Goal: Task Accomplishment & Management: Manage account settings

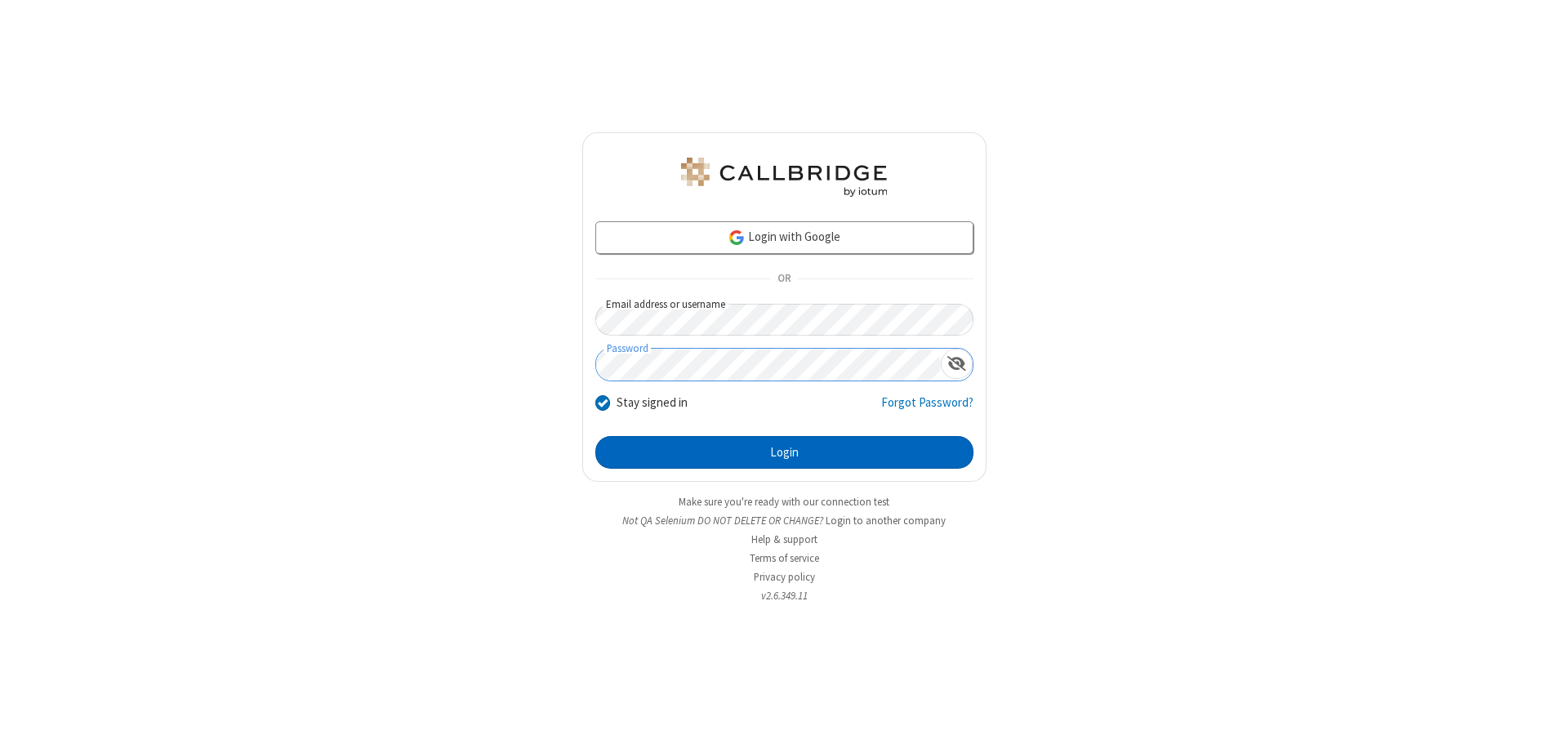
click at [784, 453] on button "Login" at bounding box center [784, 453] width 378 height 33
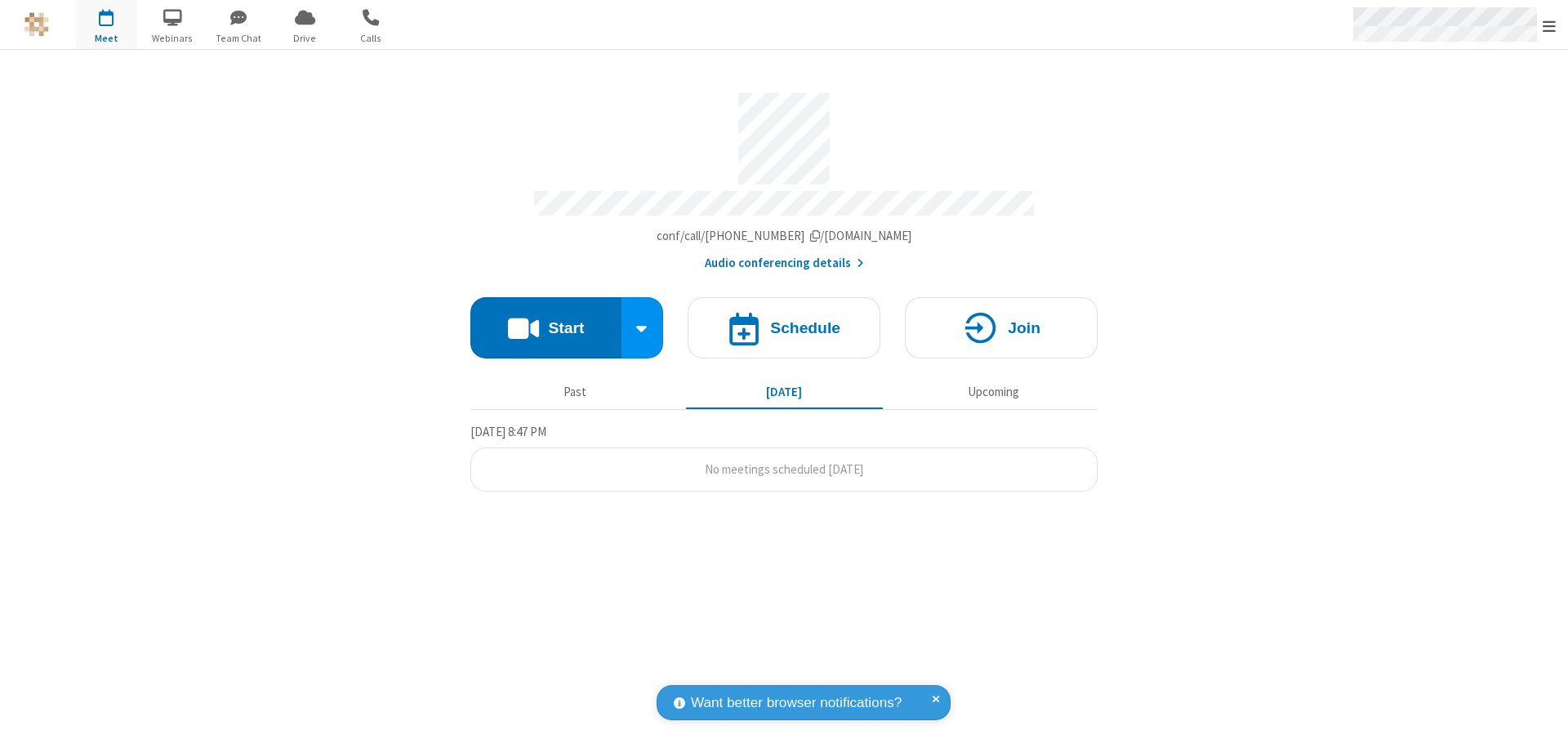
click at [1549, 25] on span "Open menu" at bounding box center [1549, 26] width 13 height 16
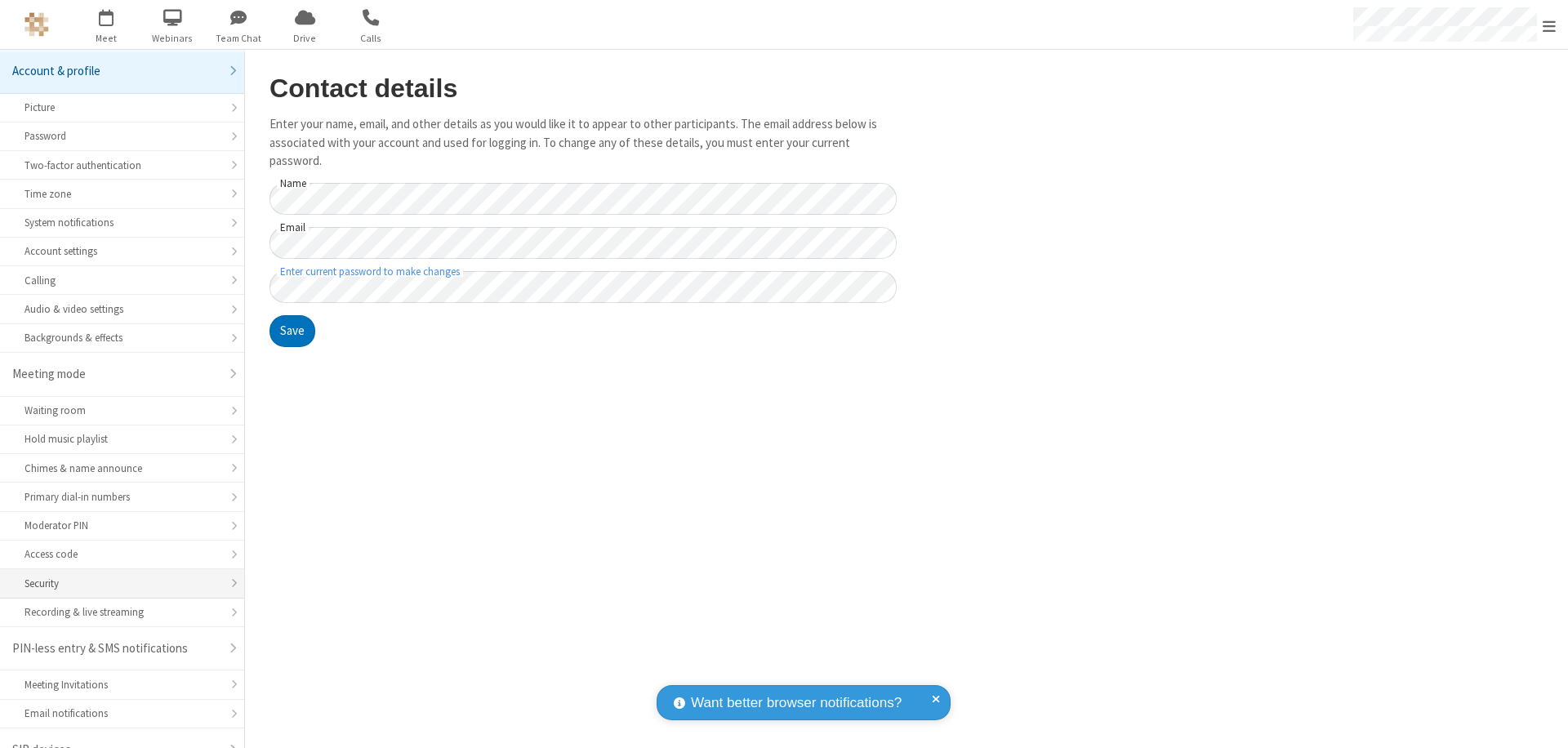
click at [116, 576] on div "Security" at bounding box center [121, 584] width 195 height 15
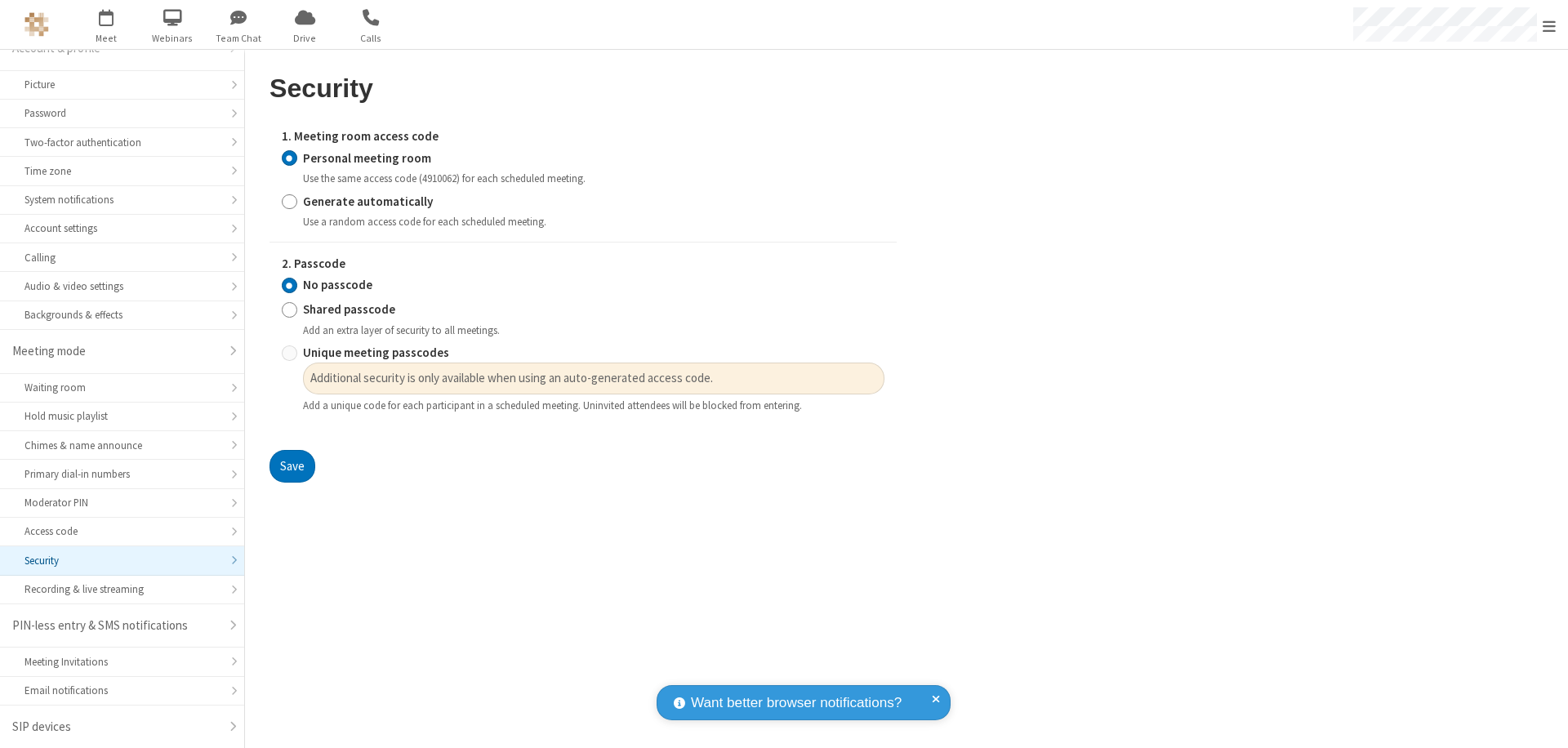
click at [289, 201] on input "Generate automatically" at bounding box center [289, 201] width 15 height 17
radio input "true"
click at [289, 285] on input "No passcode" at bounding box center [289, 286] width 15 height 17
click at [291, 450] on button "Save" at bounding box center [292, 466] width 46 height 33
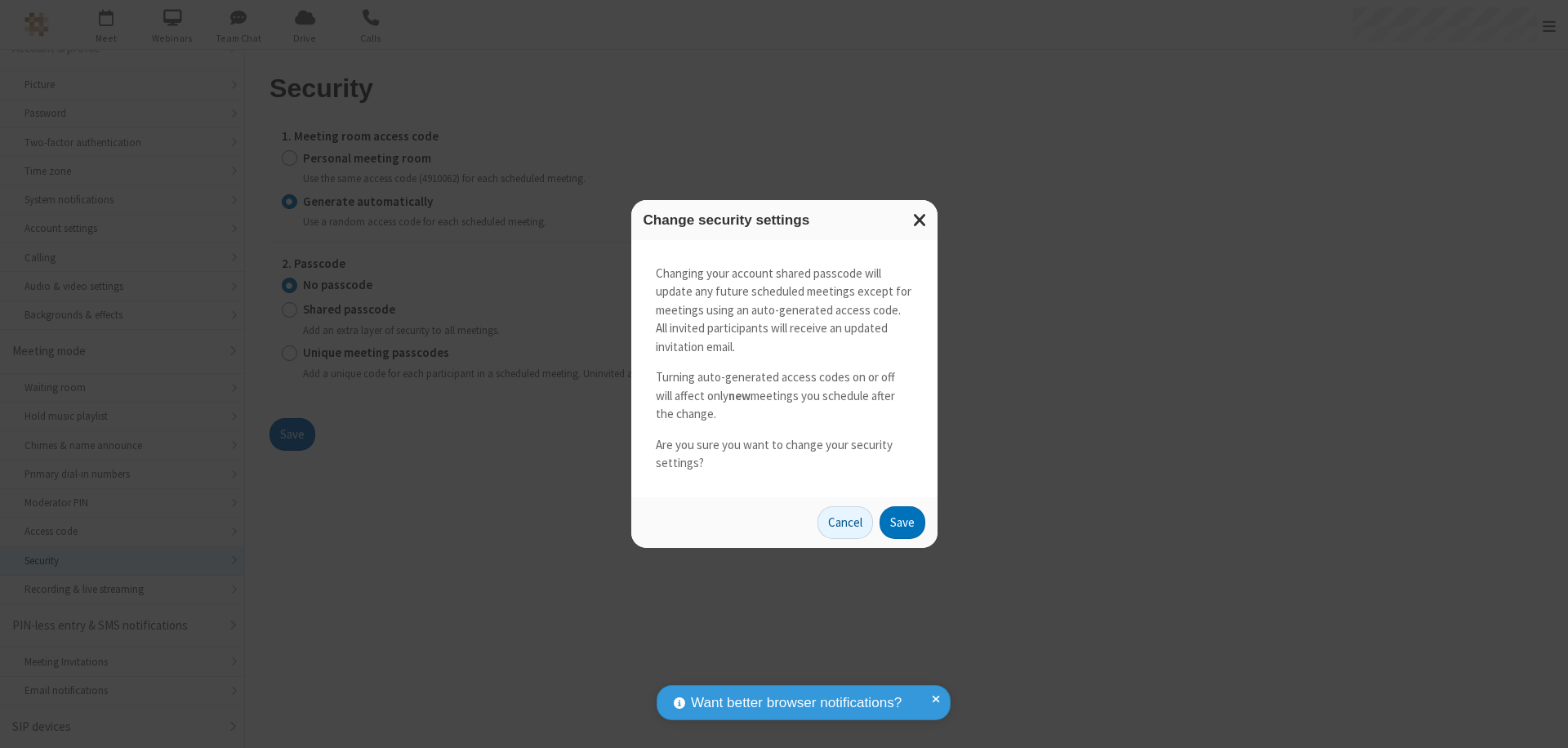
click at [902, 522] on button "Save" at bounding box center [903, 523] width 46 height 33
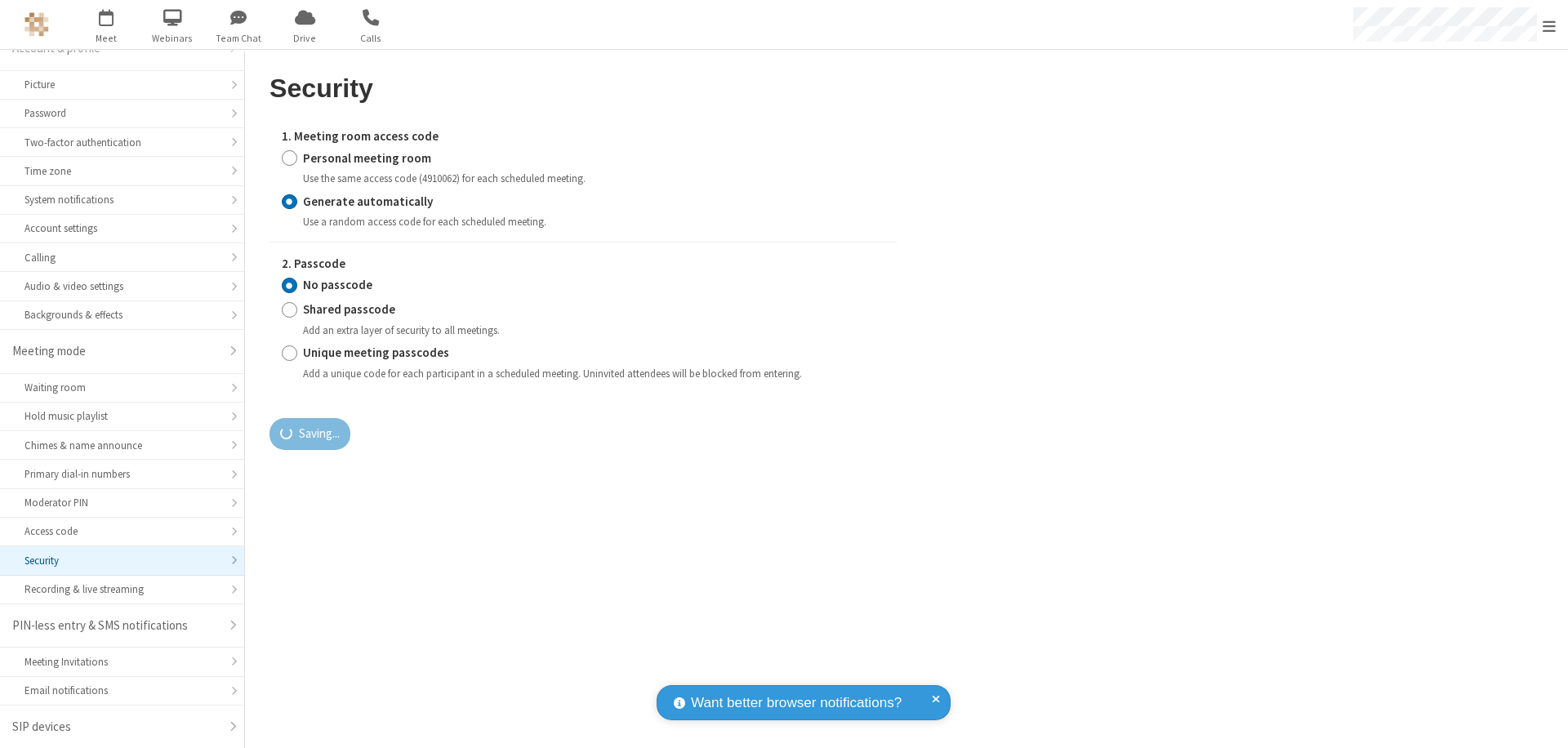
click at [1549, 25] on span "Open menu" at bounding box center [1549, 26] width 13 height 16
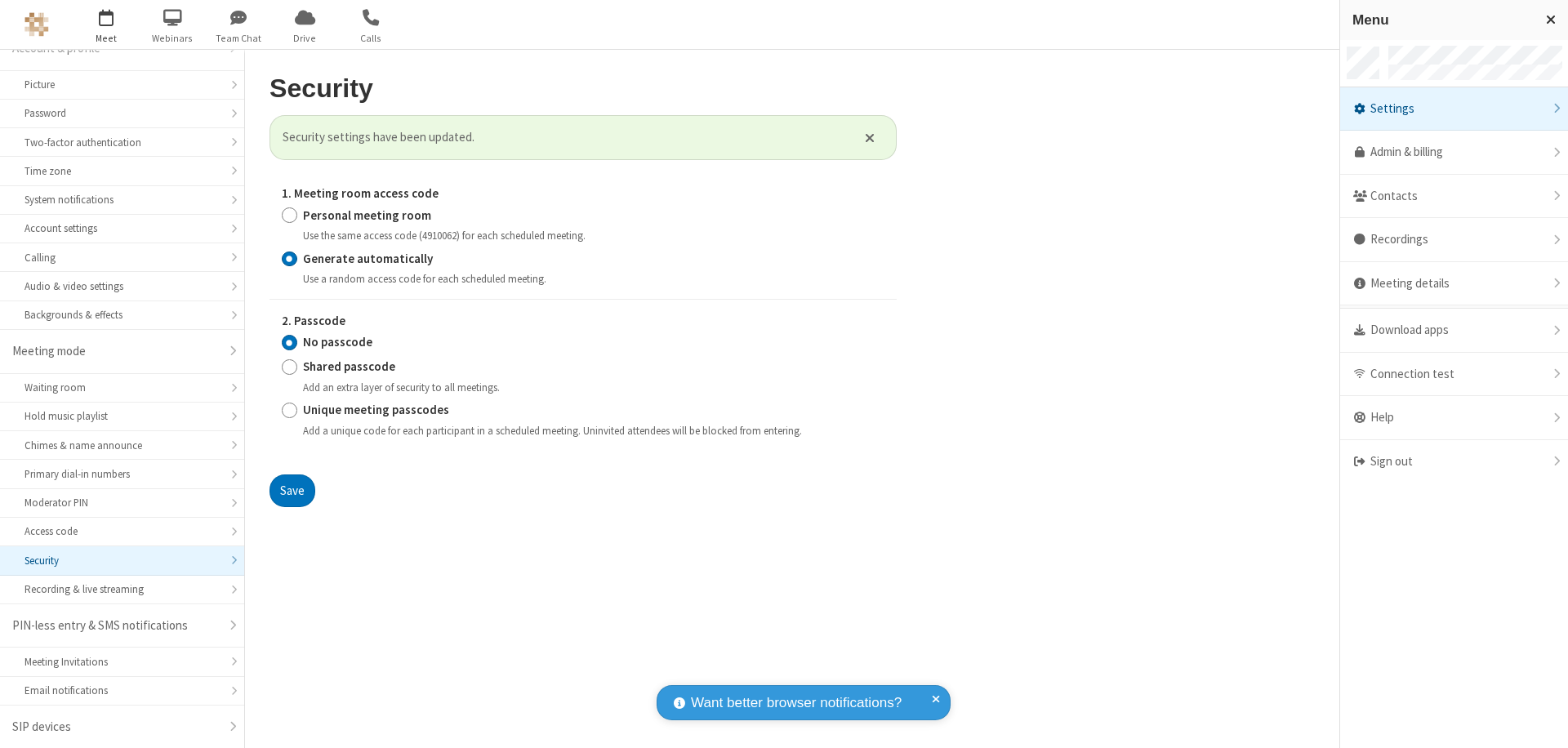
click at [106, 24] on span "button" at bounding box center [107, 16] width 62 height 28
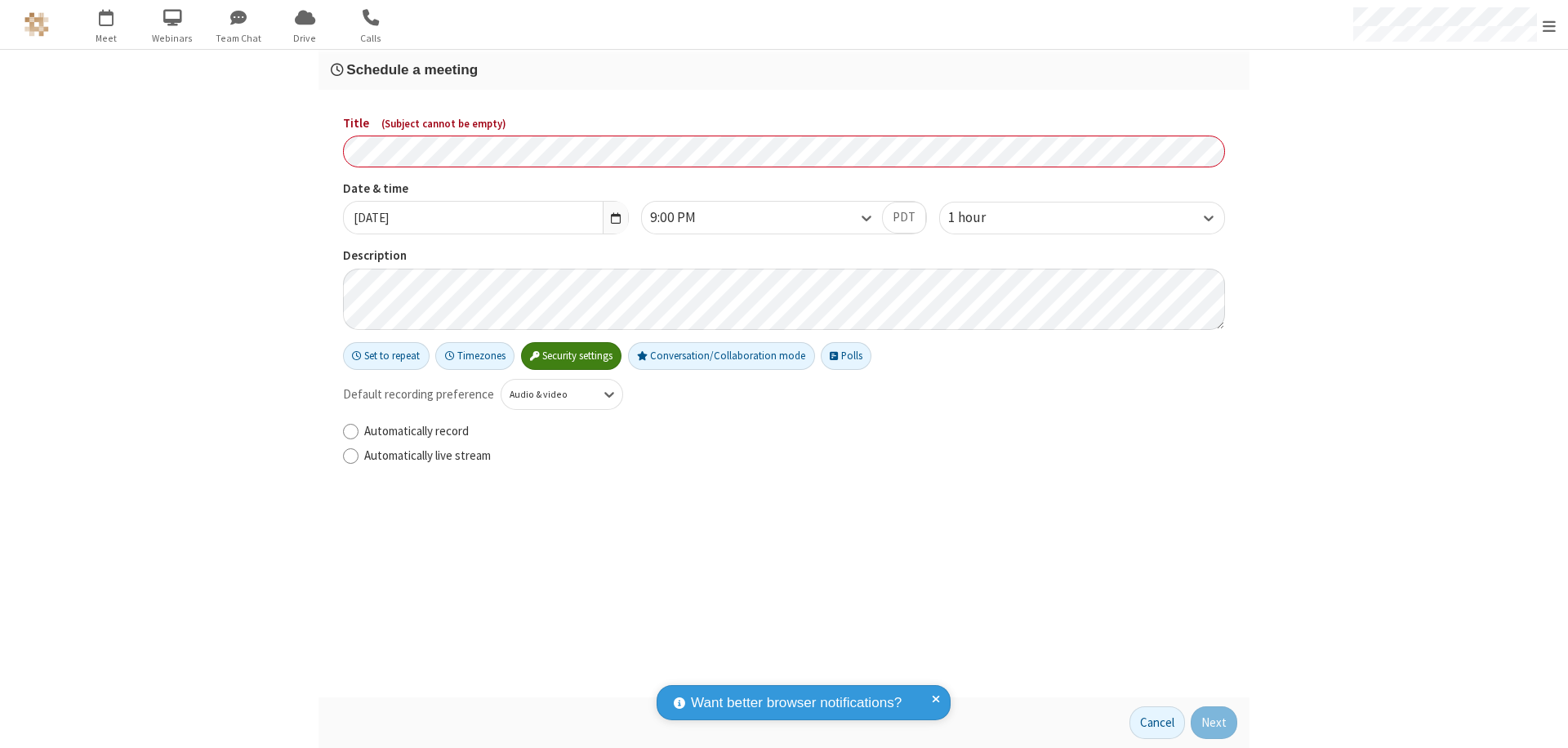
click at [784, 69] on h3 "Schedule a meeting" at bounding box center [784, 70] width 907 height 15
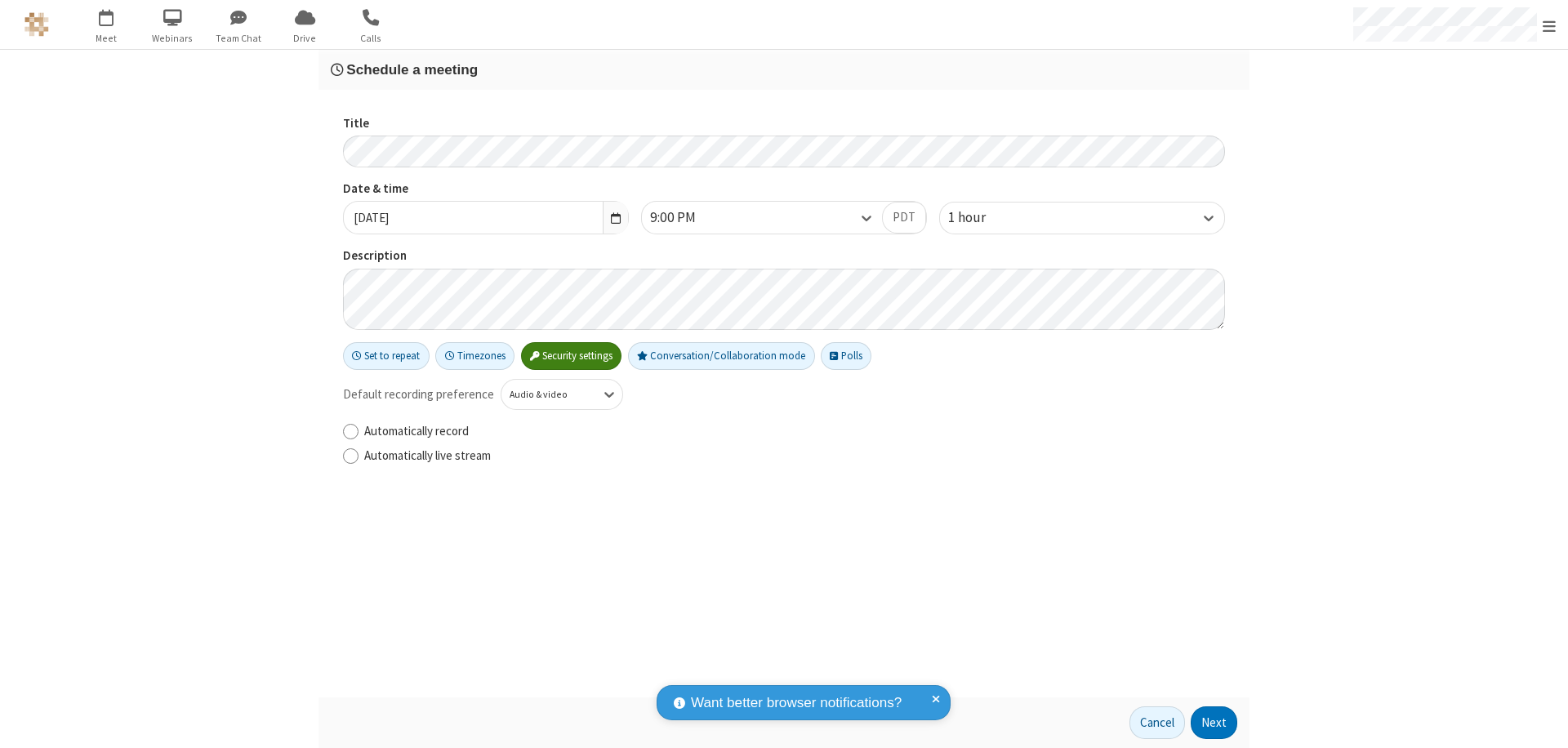
click at [1214, 723] on button "Next" at bounding box center [1213, 723] width 46 height 33
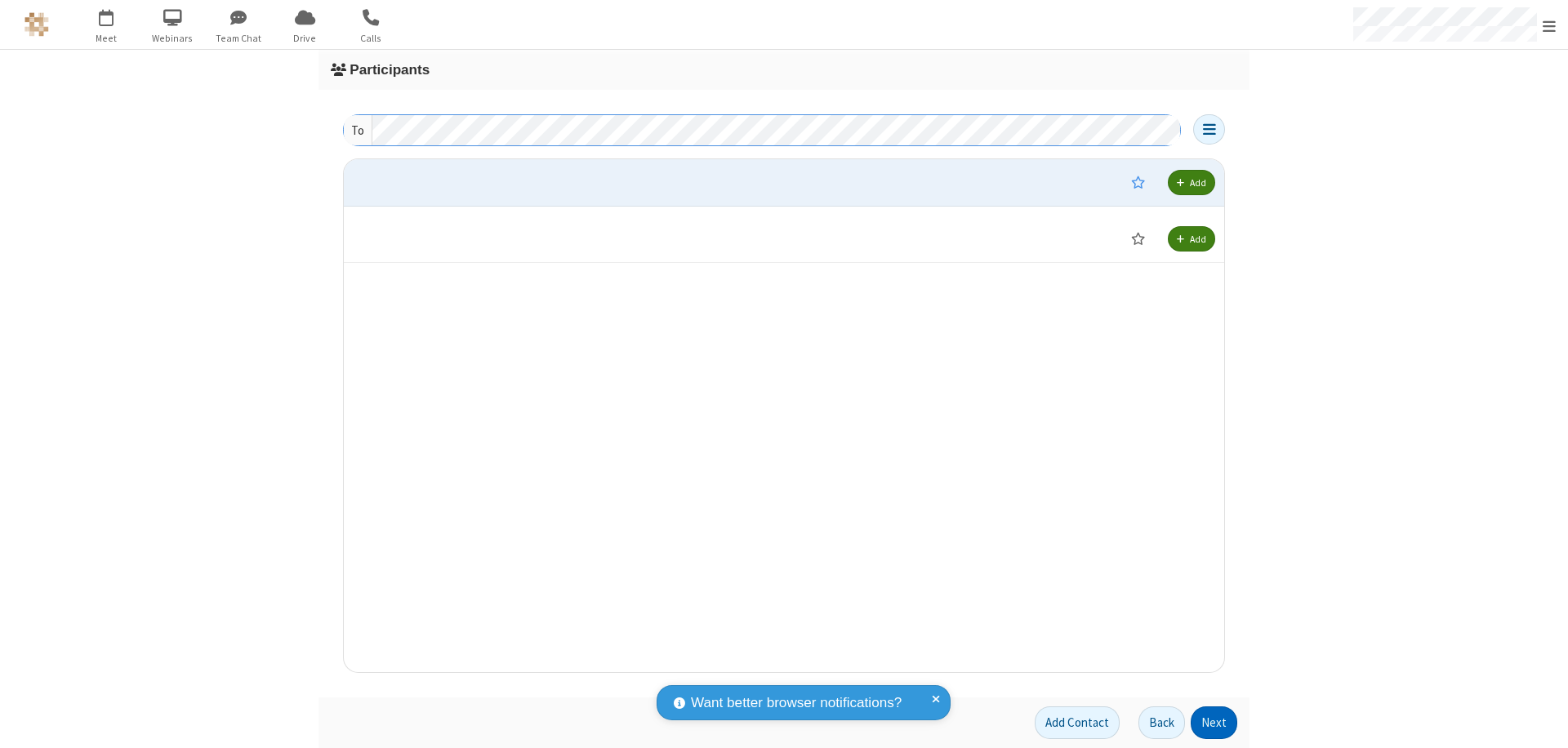
click at [1214, 723] on button "Next" at bounding box center [1213, 723] width 46 height 33
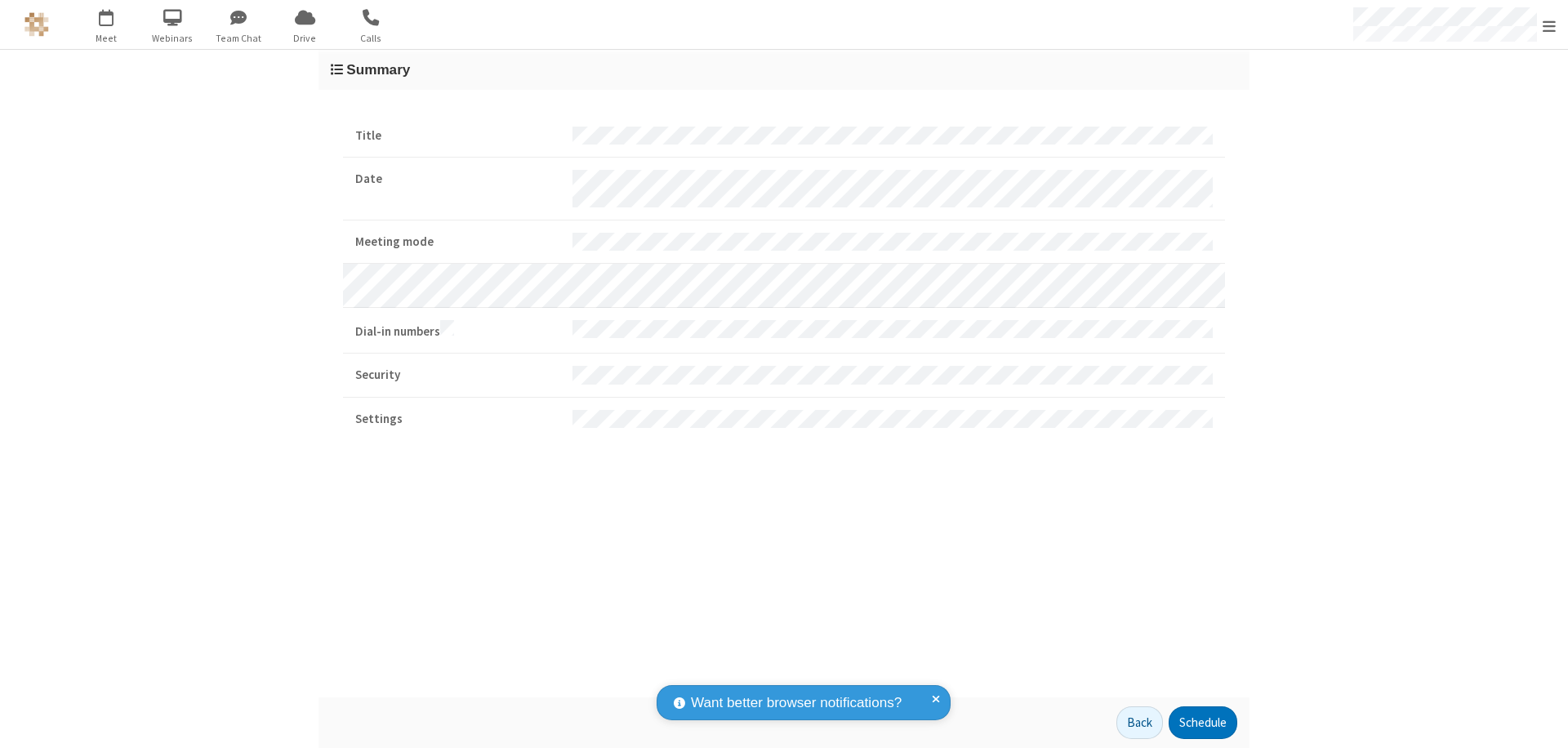
click at [1202, 723] on button "Schedule" at bounding box center [1202, 723] width 68 height 33
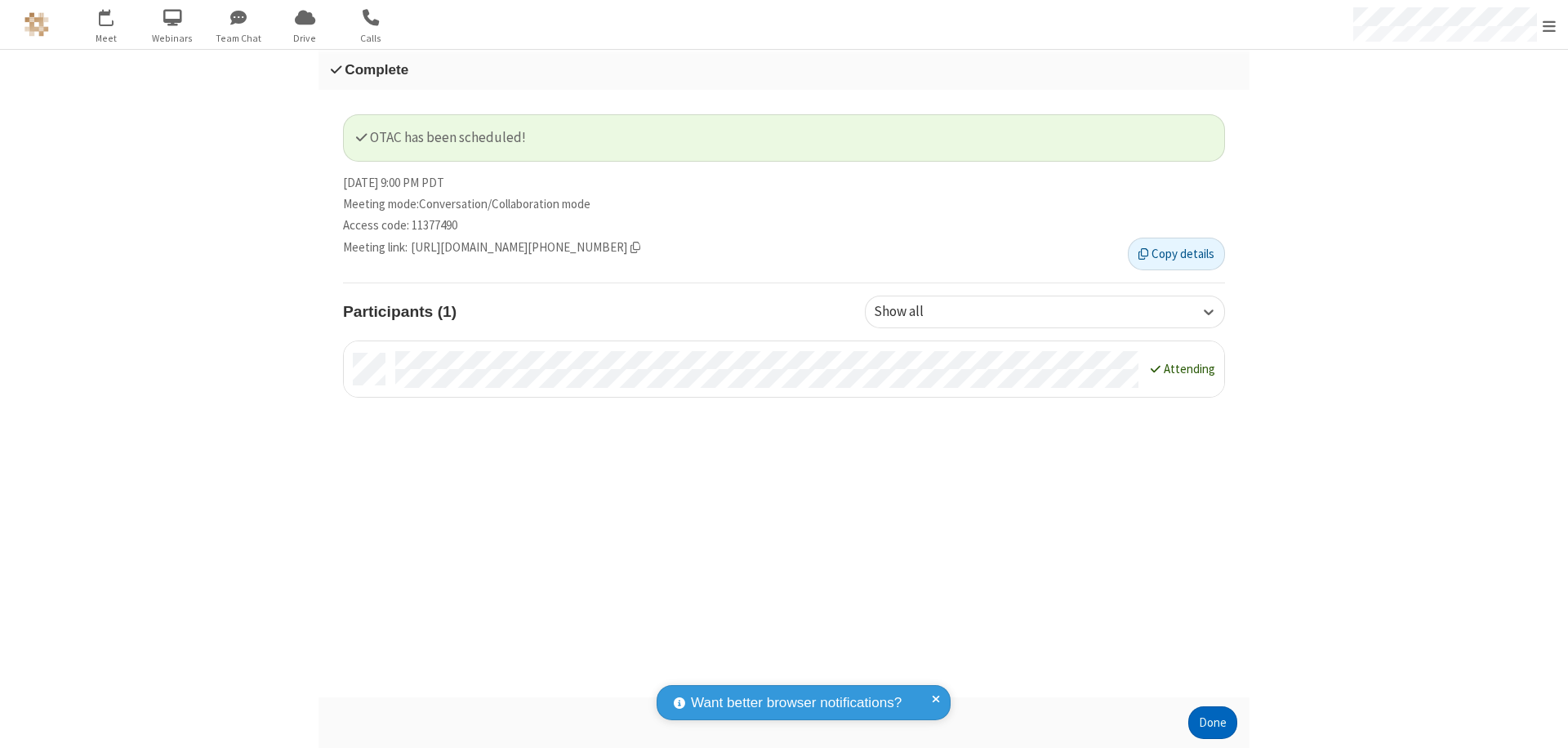
click at [1212, 723] on button "Done" at bounding box center [1212, 723] width 49 height 33
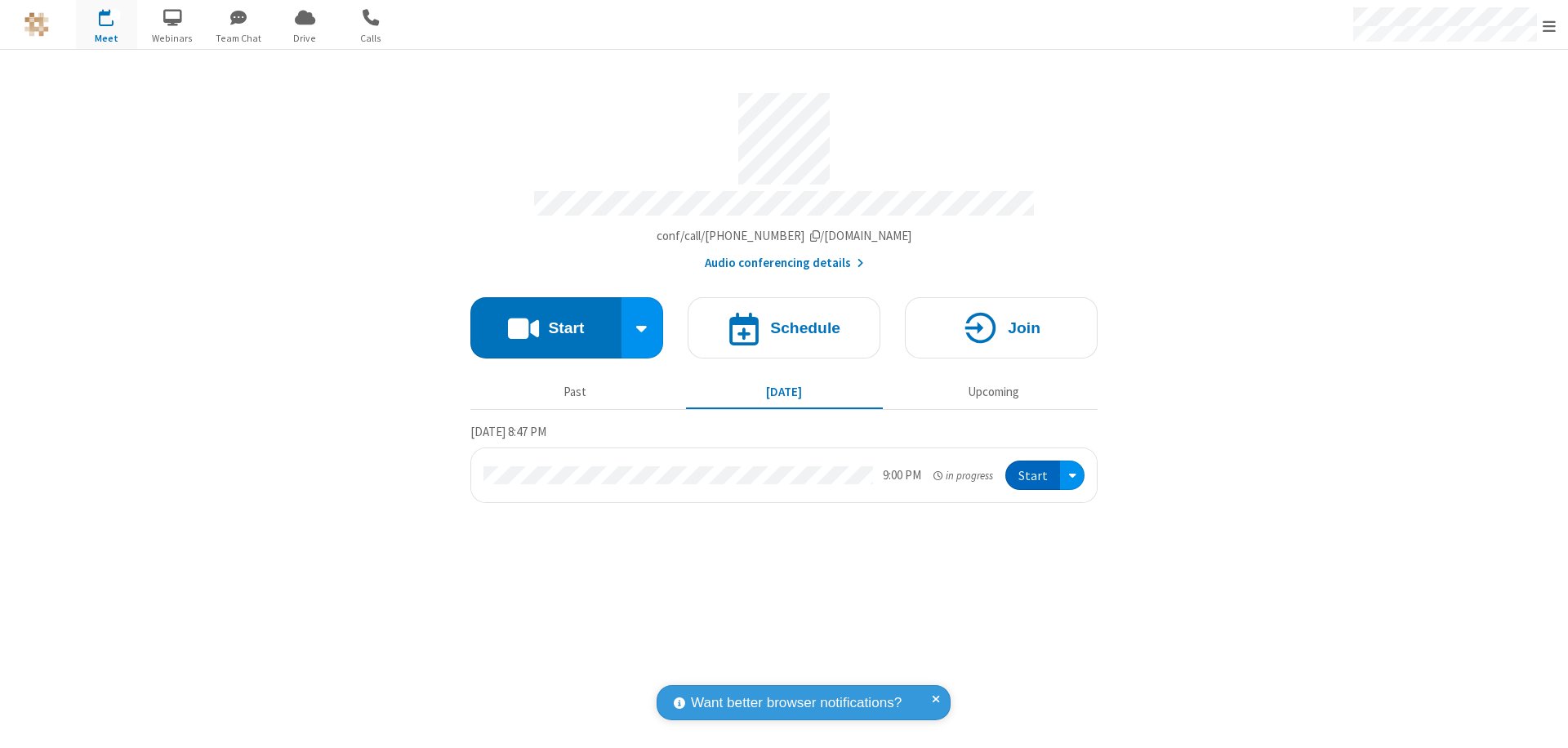
click at [1033, 468] on button "Start" at bounding box center [1033, 475] width 55 height 30
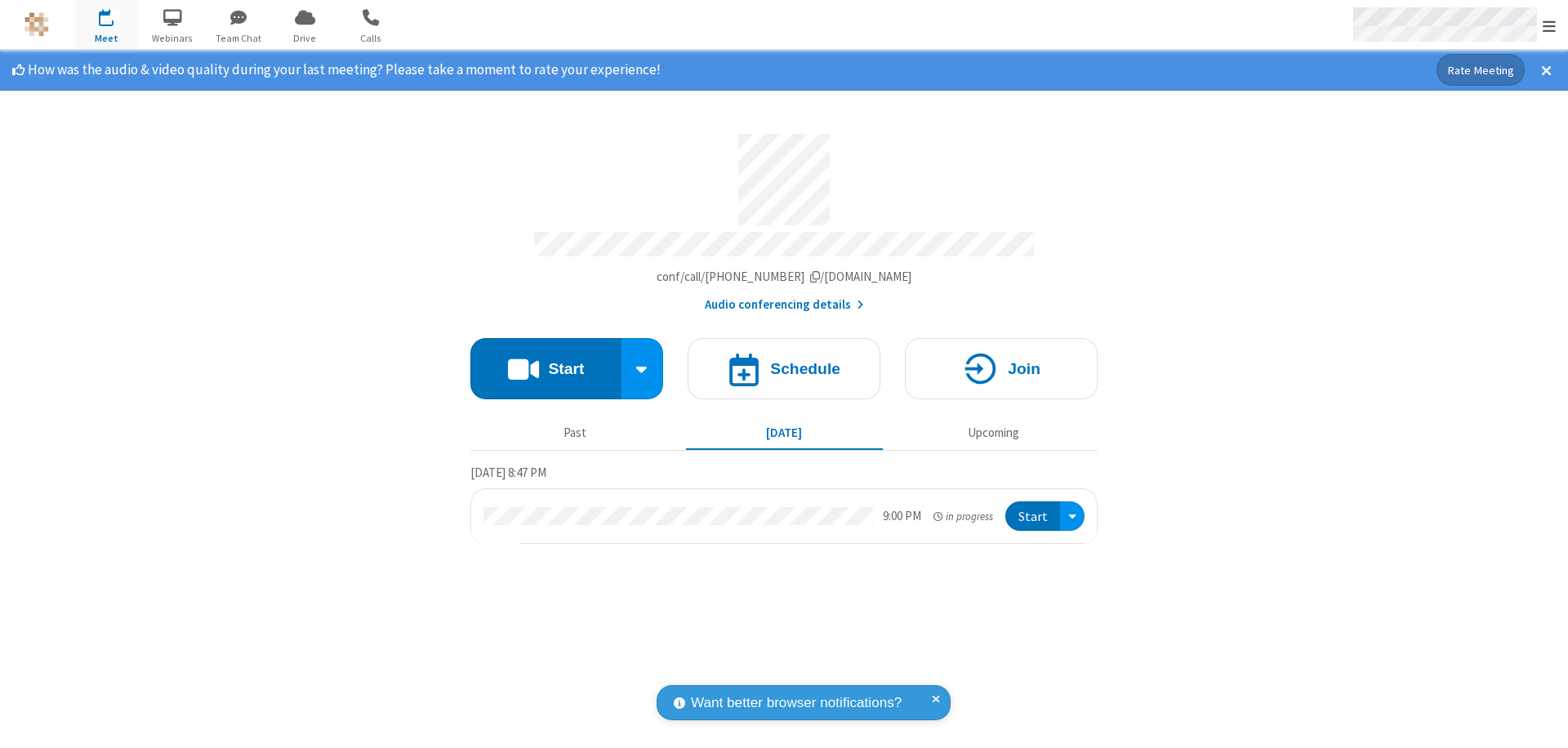
click at [1549, 25] on span "Open menu" at bounding box center [1549, 26] width 13 height 16
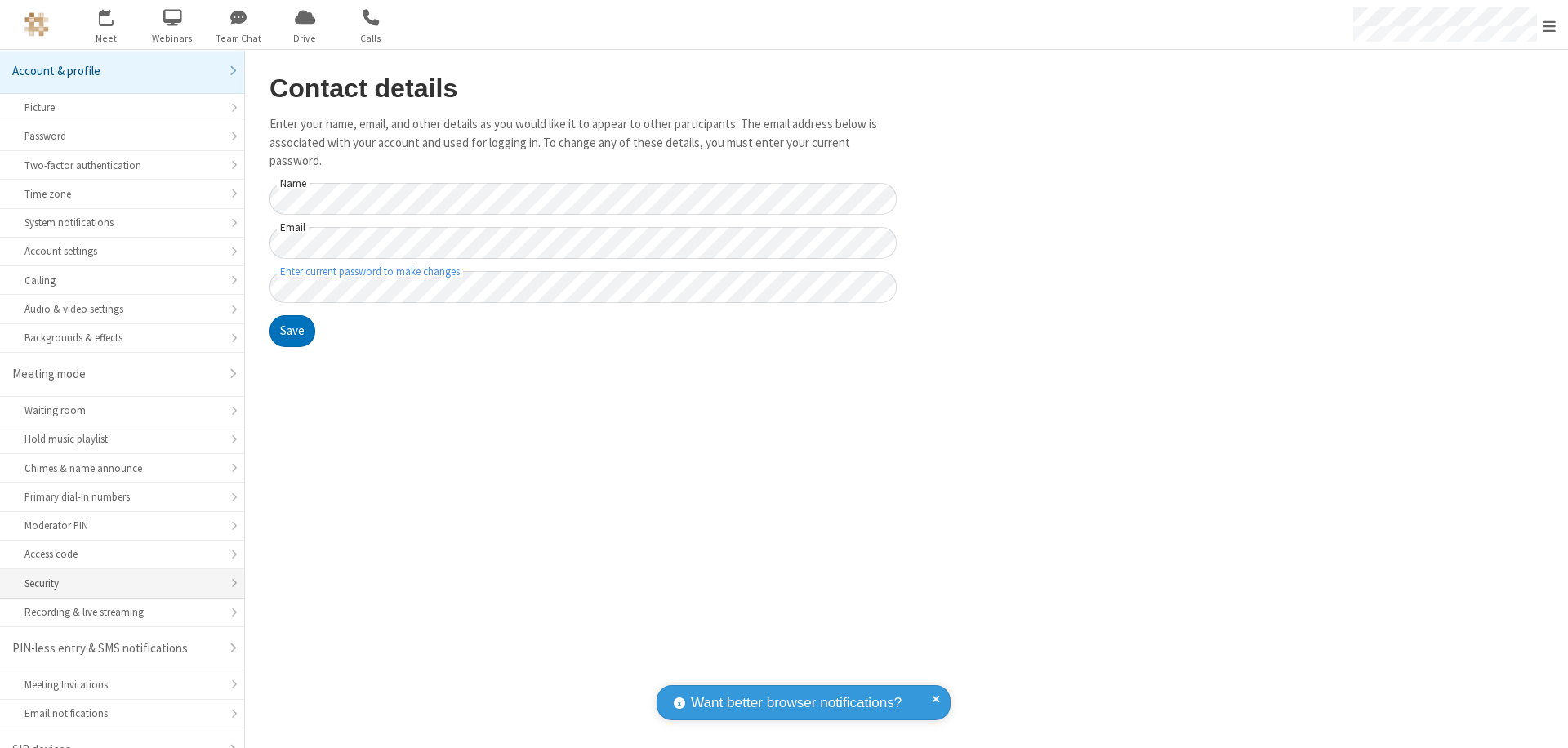
click at [116, 576] on div "Security" at bounding box center [121, 584] width 195 height 15
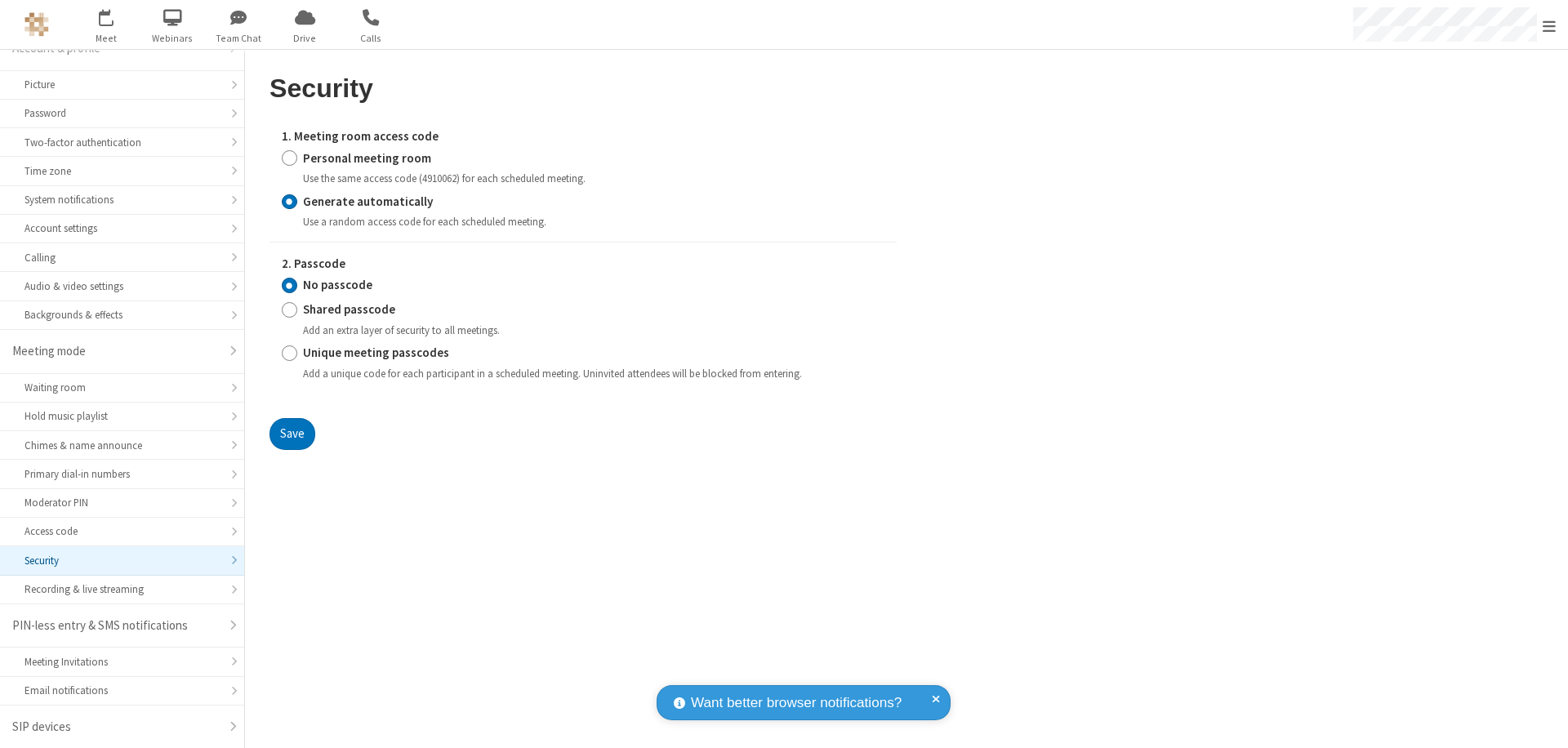
click at [289, 158] on input "Personal meeting room" at bounding box center [289, 158] width 15 height 17
radio input "true"
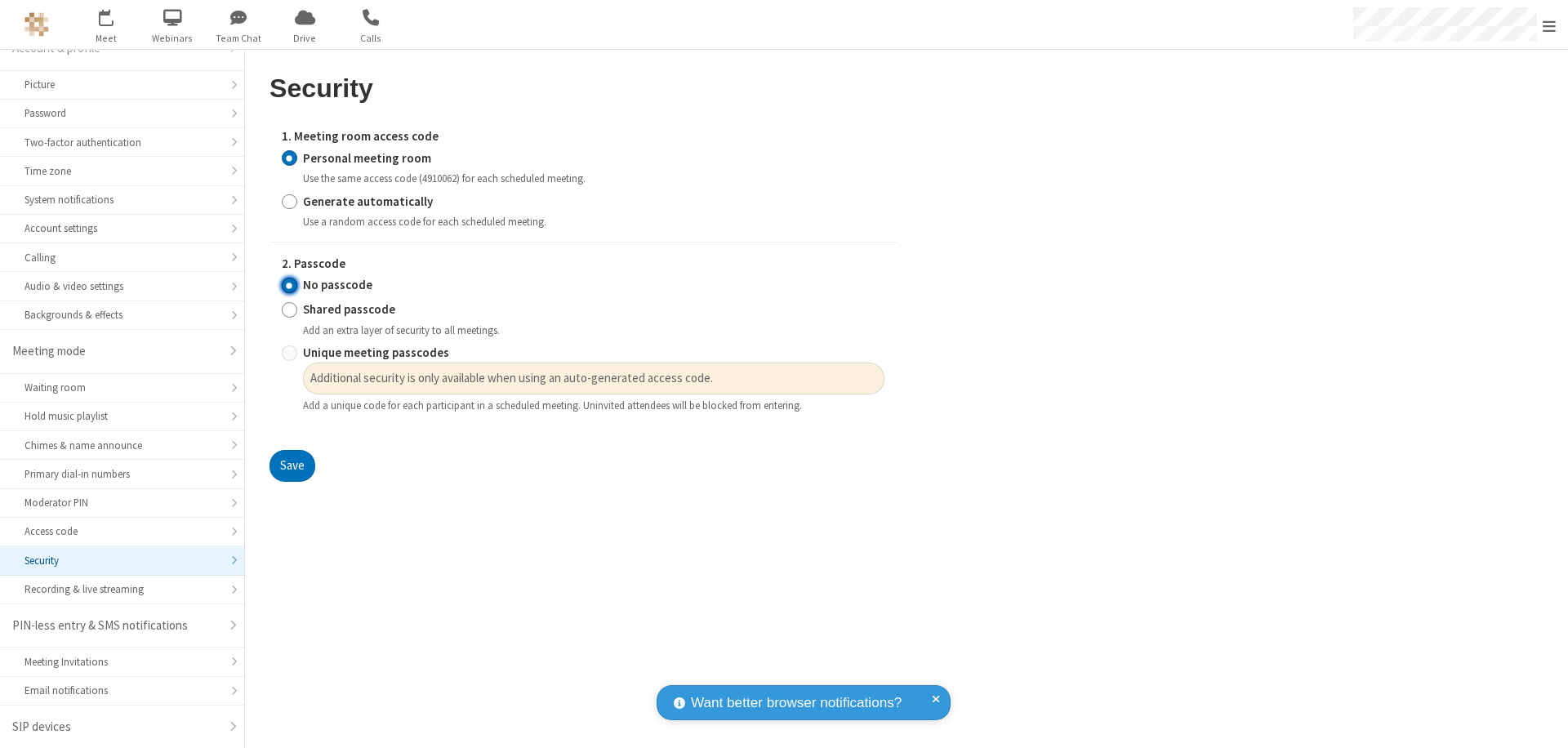
click at [289, 285] on input "No passcode" at bounding box center [289, 286] width 15 height 17
click at [291, 466] on button "Save" at bounding box center [292, 466] width 46 height 33
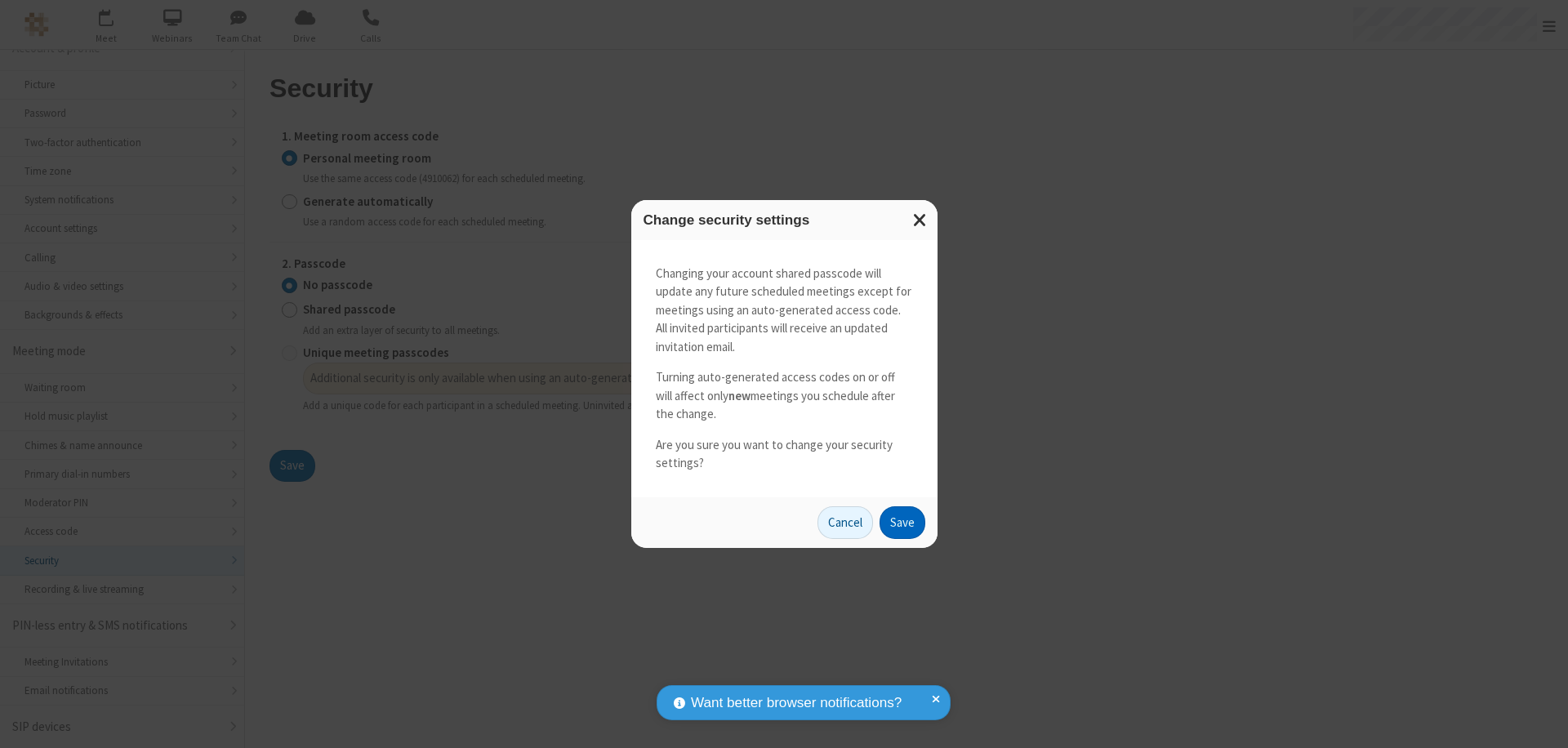
click at [902, 522] on button "Save" at bounding box center [903, 523] width 46 height 33
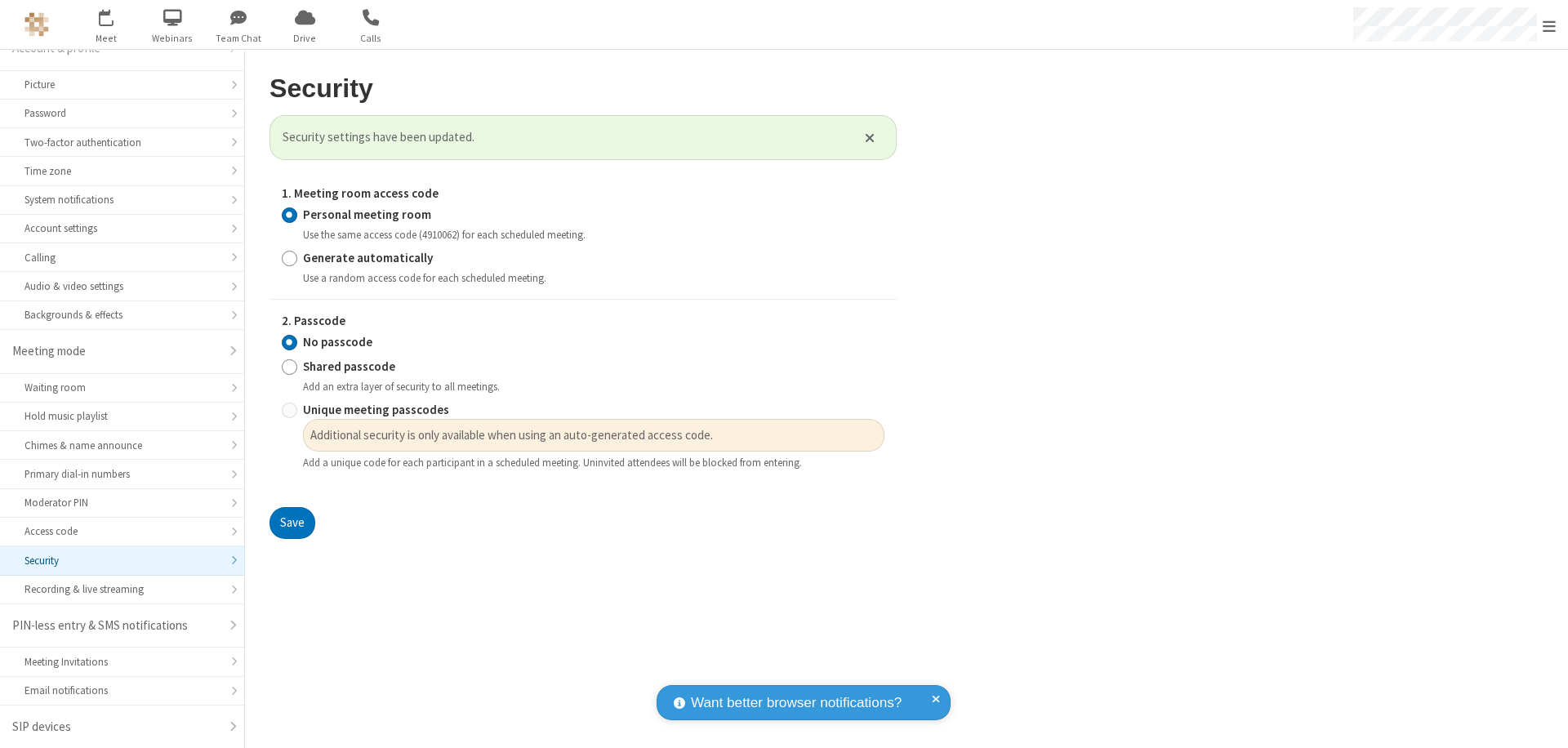
click at [1549, 24] on span "Open menu" at bounding box center [1549, 26] width 13 height 16
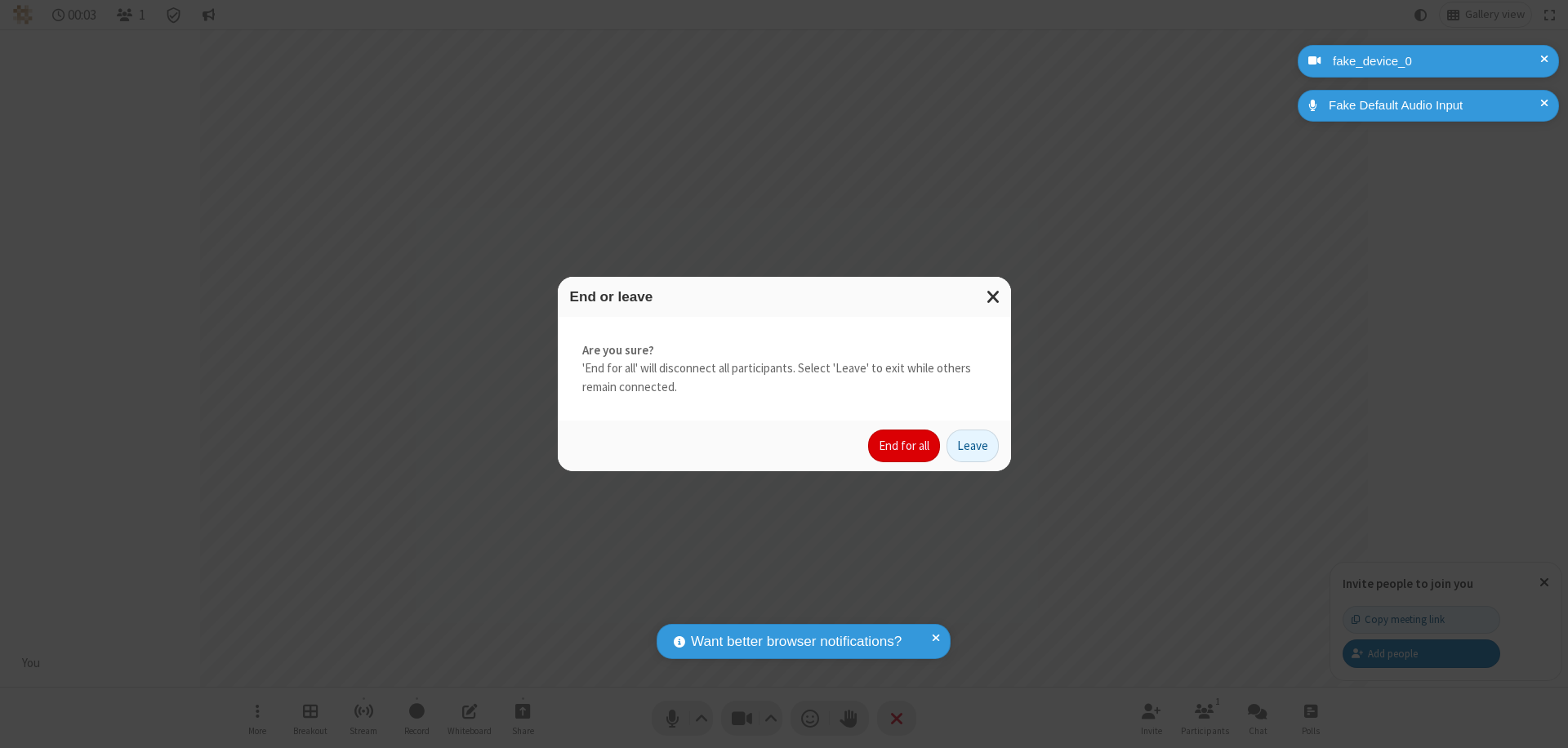
click at [905, 446] on button "End for all" at bounding box center [904, 446] width 72 height 33
